Goal: Transaction & Acquisition: Book appointment/travel/reservation

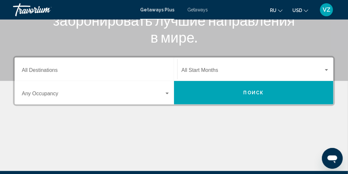
scroll to position [130, 0]
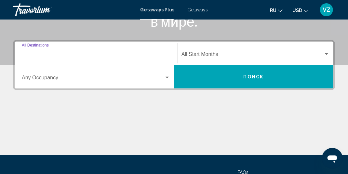
click at [149, 54] on input "Destination All Destinations" at bounding box center [96, 56] width 148 height 6
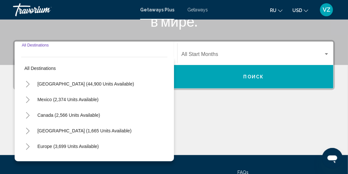
scroll to position [149, 0]
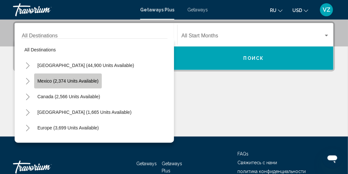
click at [94, 81] on span "Mexico (2,374 units available)" at bounding box center [67, 80] width 61 height 5
type input "**********"
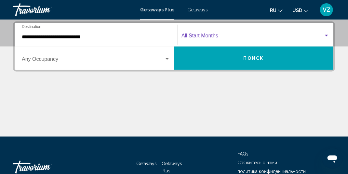
click at [199, 38] on span "Search widget" at bounding box center [253, 37] width 142 height 6
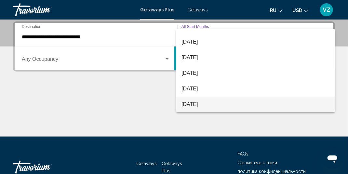
scroll to position [65, 0]
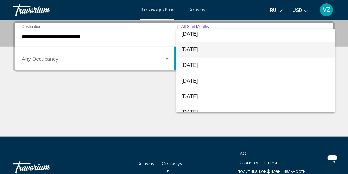
click at [202, 49] on span "[DATE]" at bounding box center [256, 50] width 148 height 16
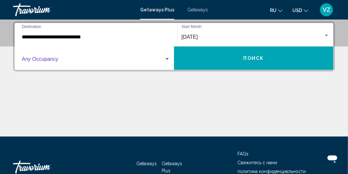
click at [165, 60] on div "Search widget" at bounding box center [167, 59] width 6 height 5
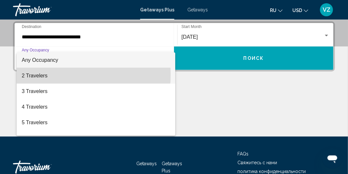
click at [45, 75] on span "2 Travelers" at bounding box center [96, 76] width 148 height 16
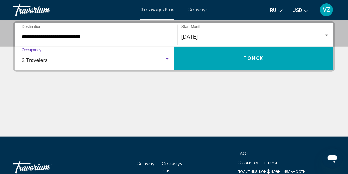
click at [241, 58] on button "Поиск" at bounding box center [254, 58] width 160 height 23
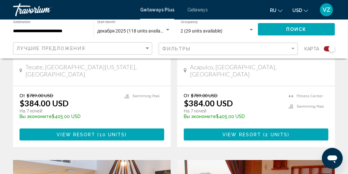
scroll to position [869, 0]
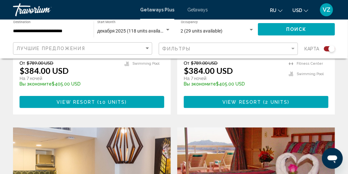
click at [192, 10] on span "Getaways" at bounding box center [198, 9] width 21 height 5
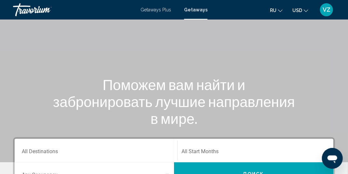
scroll to position [98, 0]
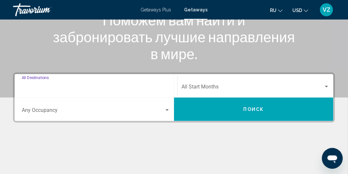
click at [148, 90] on input "Destination All Destinations" at bounding box center [96, 88] width 148 height 6
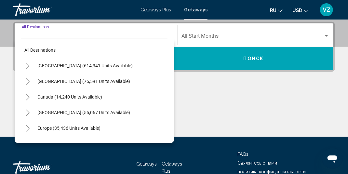
scroll to position [149, 0]
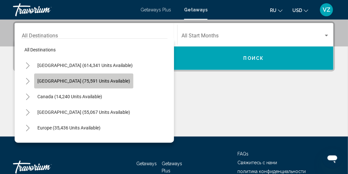
click at [96, 80] on span "Mexico (75,591 units available)" at bounding box center [83, 80] width 93 height 5
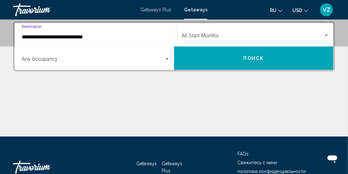
click at [153, 37] on input "**********" at bounding box center [96, 37] width 148 height 6
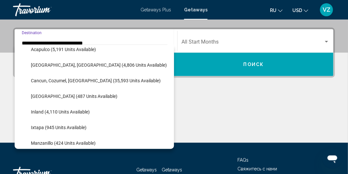
scroll to position [65, 0]
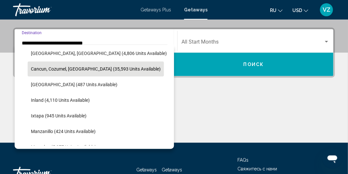
click at [119, 69] on span "Cancun, Cozumel, Riviera Maya (35,593 units available)" at bounding box center [96, 68] width 130 height 5
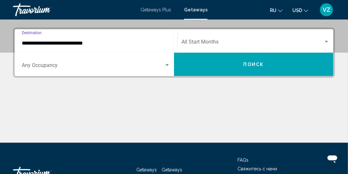
type input "**********"
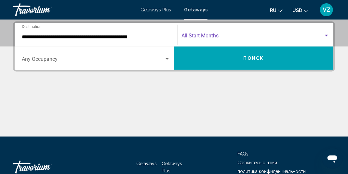
click at [301, 35] on span "Search widget" at bounding box center [253, 37] width 142 height 6
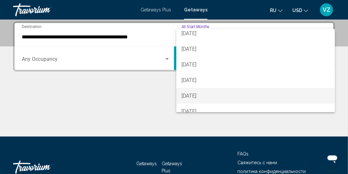
scroll to position [65, 0]
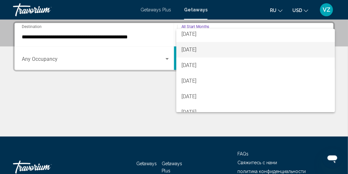
click at [210, 46] on span "[DATE]" at bounding box center [256, 50] width 148 height 16
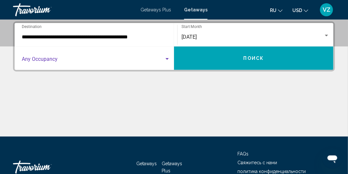
click at [168, 58] on div "Search widget" at bounding box center [167, 59] width 3 height 2
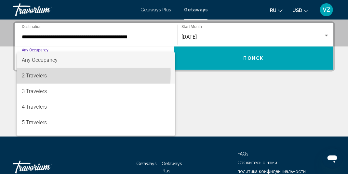
click at [47, 74] on span "2 Travelers" at bounding box center [96, 76] width 148 height 16
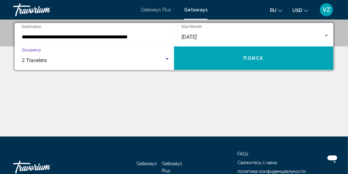
click at [228, 55] on button "Поиск" at bounding box center [254, 58] width 160 height 23
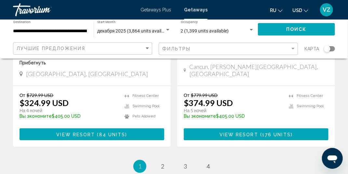
scroll to position [1367, 0]
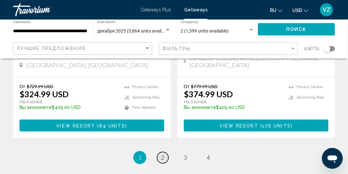
click at [160, 152] on link "page 2" at bounding box center [162, 157] width 11 height 11
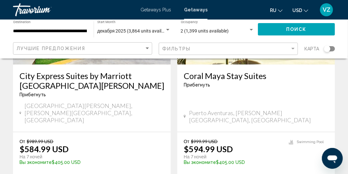
scroll to position [1335, 0]
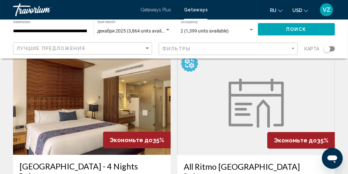
scroll to position [749, 0]
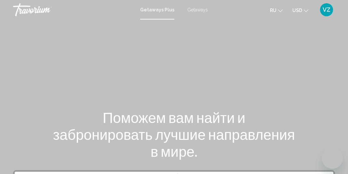
click at [195, 8] on span "Getaways" at bounding box center [198, 9] width 21 height 5
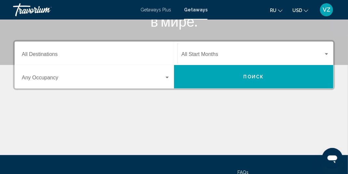
scroll to position [65, 0]
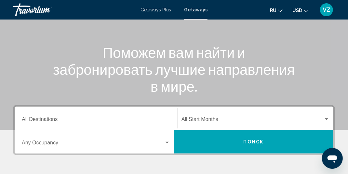
click at [153, 10] on span "Getaways Plus" at bounding box center [156, 9] width 31 height 5
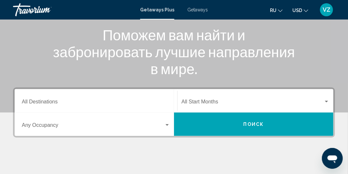
scroll to position [98, 0]
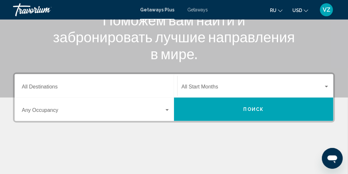
click at [111, 91] on div "Destination All Destinations" at bounding box center [96, 86] width 148 height 21
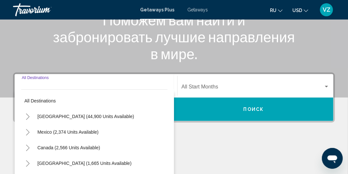
scroll to position [149, 0]
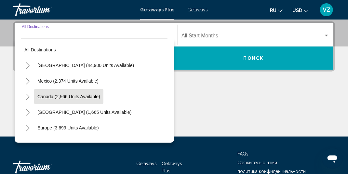
click at [73, 96] on span "Canada (2,566 units available)" at bounding box center [68, 96] width 63 height 5
type input "**********"
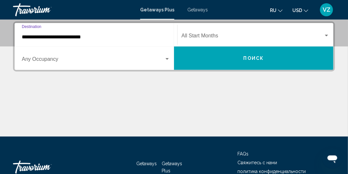
click at [249, 33] on div "Start Month All Start Months" at bounding box center [256, 35] width 148 height 21
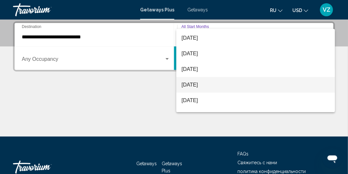
scroll to position [70, 0]
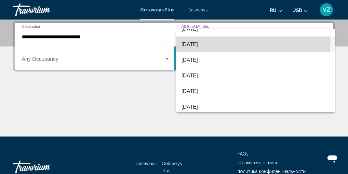
click at [222, 42] on span "[DATE]" at bounding box center [256, 45] width 148 height 16
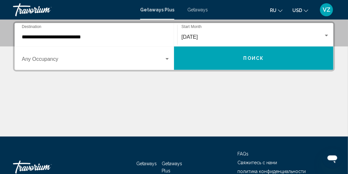
click at [165, 54] on div "Occupancy Any Occupancy" at bounding box center [96, 58] width 148 height 21
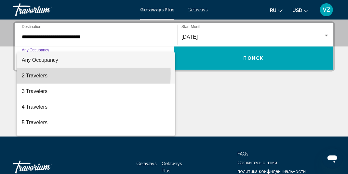
click at [43, 74] on span "2 Travelers" at bounding box center [96, 76] width 148 height 16
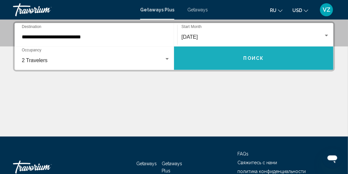
click at [250, 56] on span "Поиск" at bounding box center [254, 58] width 21 height 5
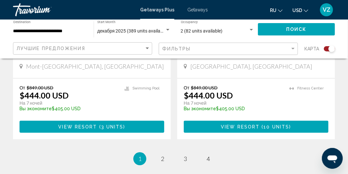
scroll to position [1530, 0]
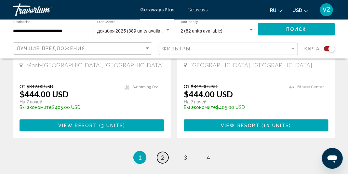
click at [162, 154] on span "2" at bounding box center [162, 157] width 3 height 7
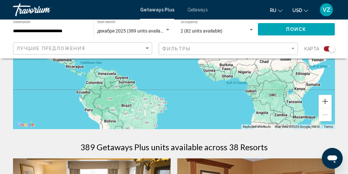
scroll to position [130, 0]
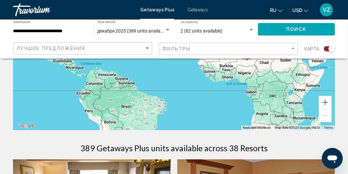
click at [200, 8] on span "Getaways" at bounding box center [198, 9] width 21 height 5
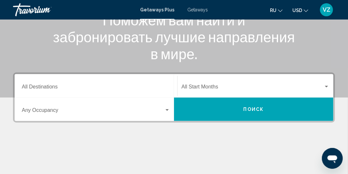
click at [91, 87] on input "Destination All Destinations" at bounding box center [96, 88] width 148 height 6
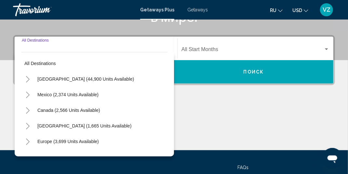
scroll to position [149, 0]
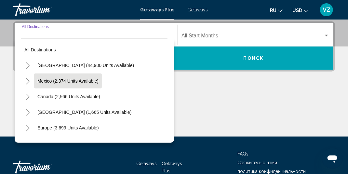
click at [89, 80] on span "Mexico (2,374 units available)" at bounding box center [67, 80] width 61 height 5
type input "**********"
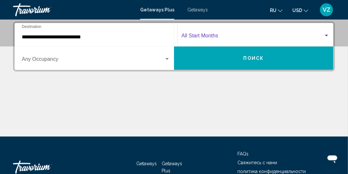
click at [190, 34] on span "Search widget" at bounding box center [253, 37] width 142 height 6
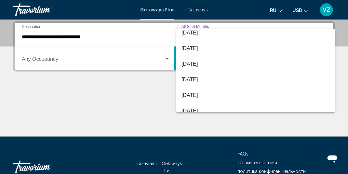
scroll to position [65, 0]
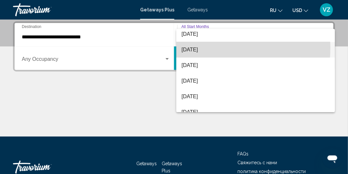
click at [191, 48] on span "[DATE]" at bounding box center [256, 50] width 148 height 16
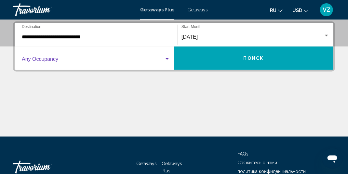
click at [168, 59] on div "Search widget" at bounding box center [167, 59] width 3 height 2
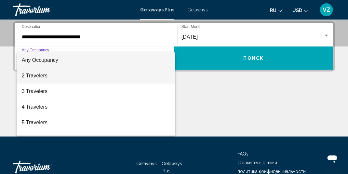
click at [107, 75] on span "2 Travelers" at bounding box center [96, 76] width 148 height 16
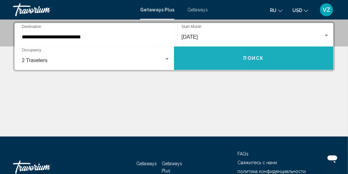
click at [207, 58] on button "Поиск" at bounding box center [254, 58] width 160 height 23
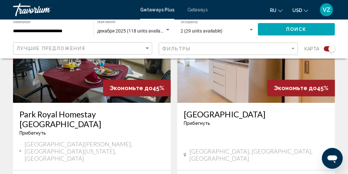
scroll to position [1498, 0]
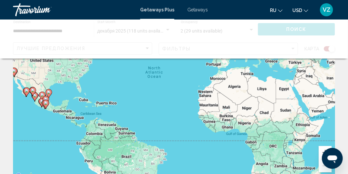
scroll to position [81, 0]
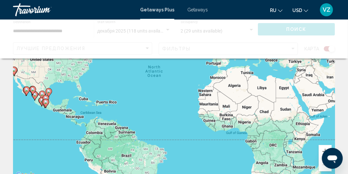
click at [194, 8] on span "Getaways" at bounding box center [198, 9] width 21 height 5
